Goal: Information Seeking & Learning: Learn about a topic

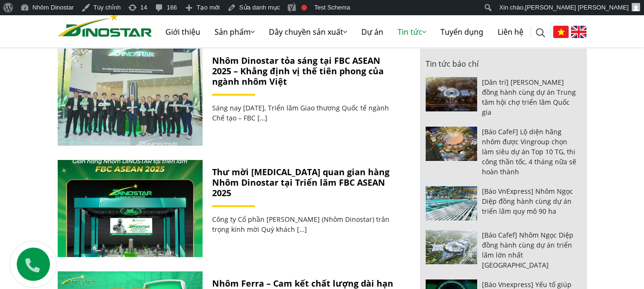
scroll to position [429, 0]
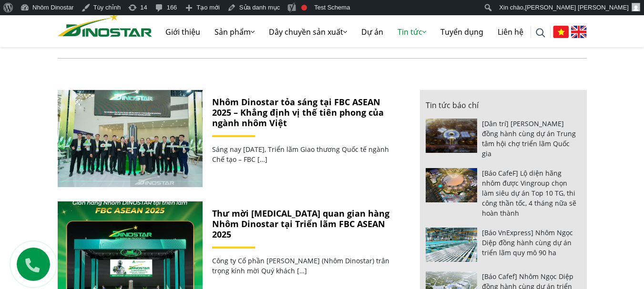
click at [316, 115] on link "Nhôm Dinostar tỏa sáng tại FBC ASEAN 2025 – Khẳng định vị thế tiên phong của ng…" at bounding box center [297, 112] width 171 height 32
click at [326, 105] on link "Nhôm Dinostar tỏa sáng tại FBC ASEAN 2025 – Khẳng định vị thế tiên phong của ng…" at bounding box center [297, 112] width 171 height 32
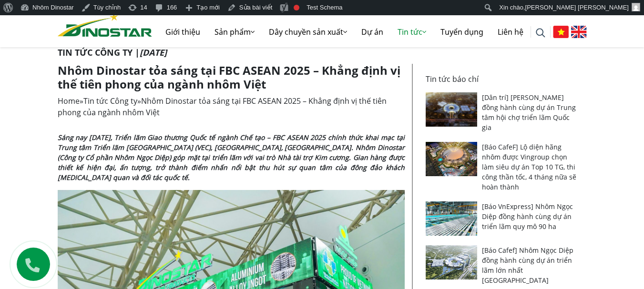
scroll to position [143, 0]
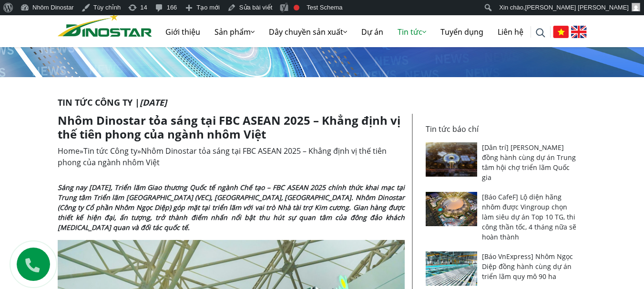
click at [261, 121] on h1 "Nhôm Dinostar tỏa sáng tại FBC ASEAN 2025 – Khẳng định vị thế tiên phong của ng…" at bounding box center [231, 128] width 347 height 28
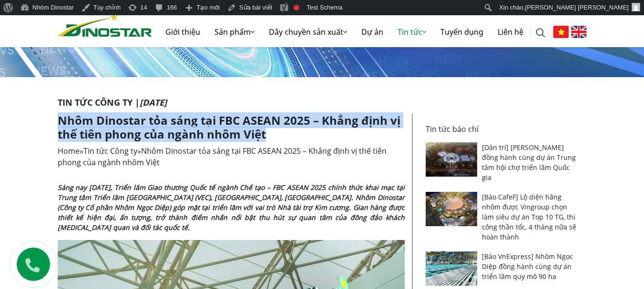
click at [261, 121] on h1 "Nhôm Dinostar tỏa sáng tại FBC ASEAN 2025 – Khẳng định vị thế tiên phong của ng…" at bounding box center [231, 128] width 347 height 28
copy article "Nhôm Dinostar tỏa sáng tại FBC ASEAN 2025 – Khẳng định vị thế tiên phong của ng…"
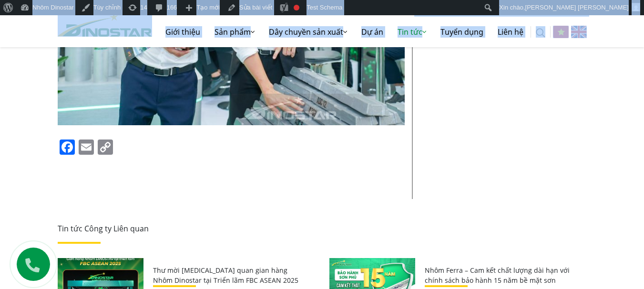
scroll to position [4898, 0]
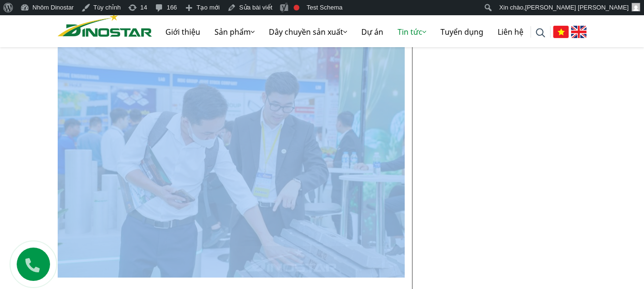
drag, startPoint x: 58, startPoint y: 91, endPoint x: 407, endPoint y: 187, distance: 362.1
copy div "Sáng nay ngày 18/09/2025, Triển lãm Giao thương Quốc tế ngành Chế tạo – FBC ASE…"
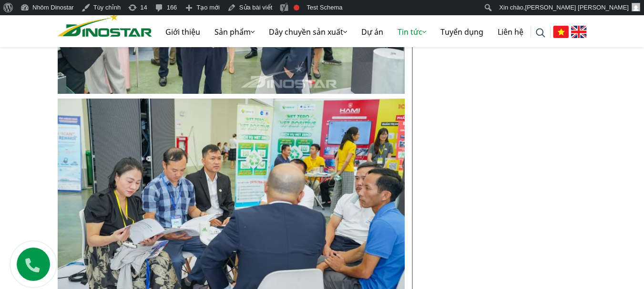
scroll to position [4659, 0]
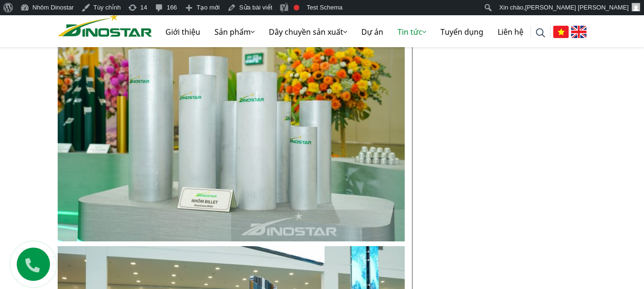
scroll to position [2477, 0]
